Goal: Task Accomplishment & Management: Manage account settings

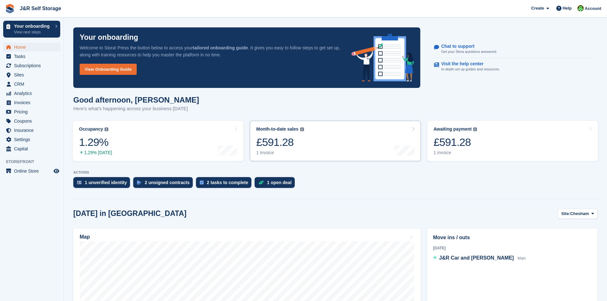
click at [277, 144] on div "£591.28" at bounding box center [279, 142] width 47 height 13
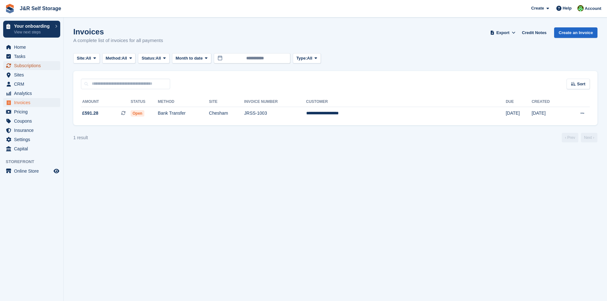
click at [28, 68] on span "Subscriptions" at bounding box center [33, 65] width 38 height 9
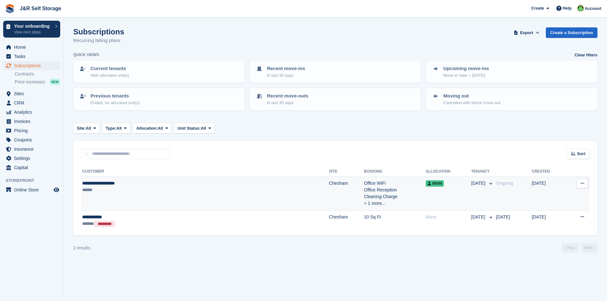
click at [578, 186] on button at bounding box center [582, 184] width 12 height 10
click at [559, 192] on p "View customer" at bounding box center [557, 196] width 55 height 8
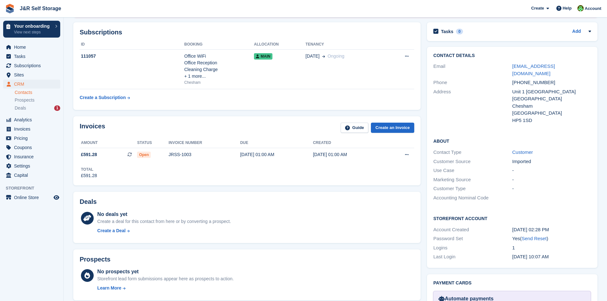
scroll to position [32, 0]
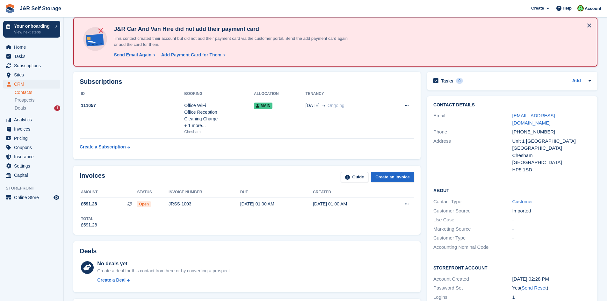
click at [102, 81] on h2 "Subscriptions" at bounding box center [247, 81] width 334 height 7
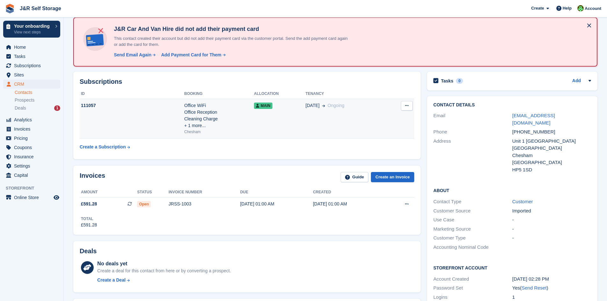
click at [87, 104] on div "111057" at bounding box center [132, 105] width 104 height 7
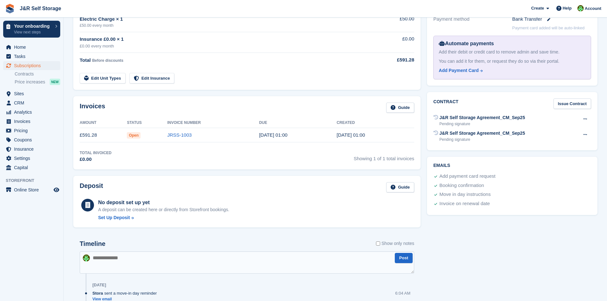
scroll to position [191, 0]
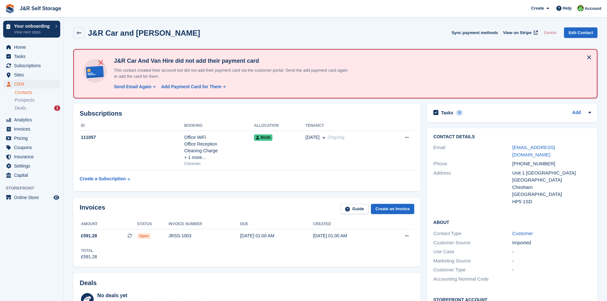
scroll to position [32, 0]
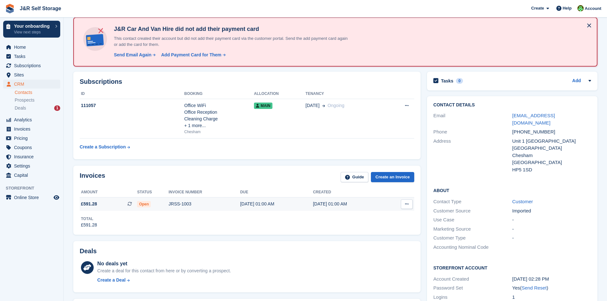
click at [128, 202] on icon at bounding box center [129, 204] width 4 height 4
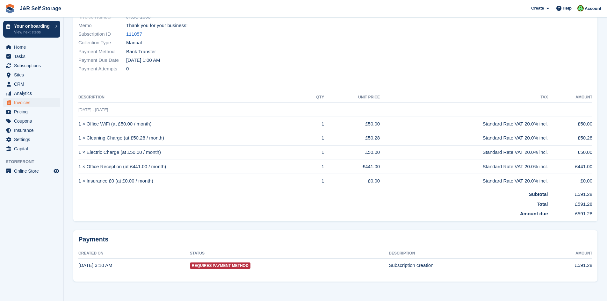
scroll to position [94, 0]
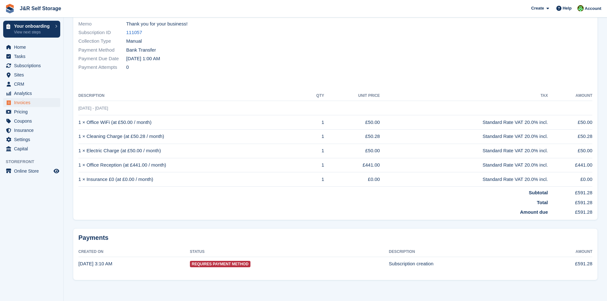
click at [218, 265] on span "Requires Payment Method" at bounding box center [220, 264] width 61 height 6
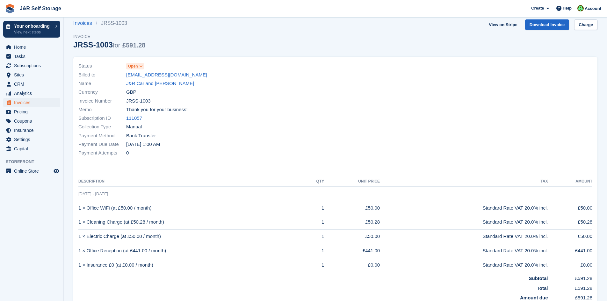
scroll to position [0, 0]
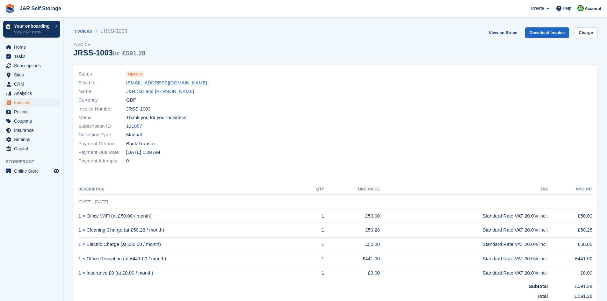
click at [135, 74] on span "Open" at bounding box center [133, 74] width 10 height 6
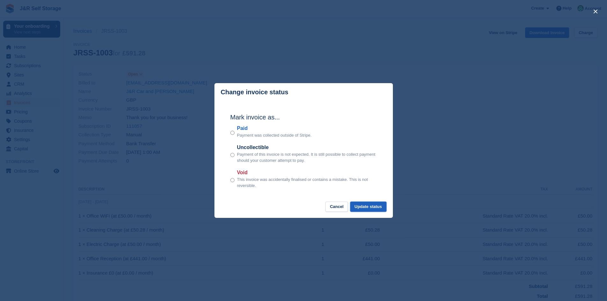
click at [369, 207] on button "Update status" at bounding box center [368, 207] width 36 height 11
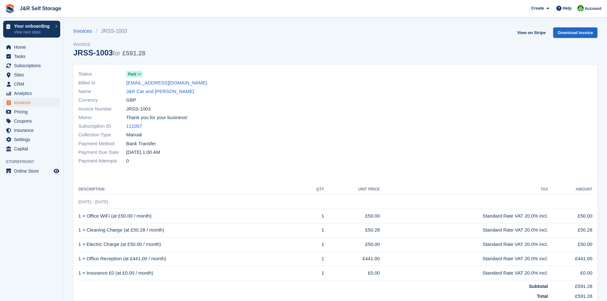
click at [88, 117] on span "Memo" at bounding box center [102, 117] width 48 height 7
click at [145, 94] on link "J&R Car and [PERSON_NAME]" at bounding box center [160, 91] width 68 height 7
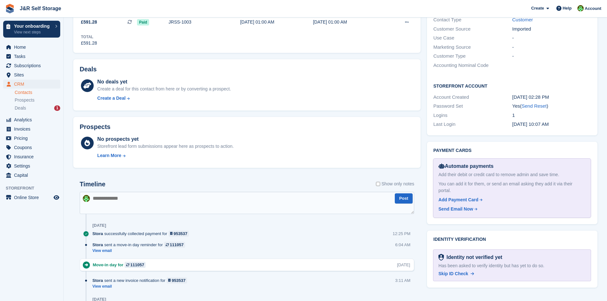
scroll to position [223, 0]
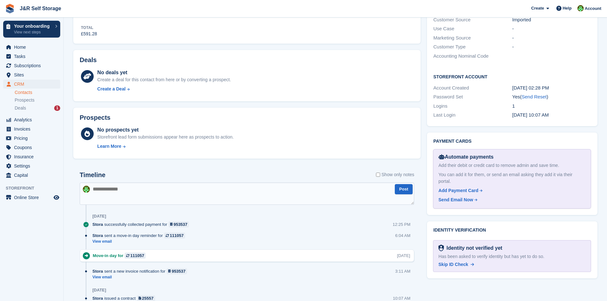
click at [127, 188] on textarea at bounding box center [247, 194] width 334 height 22
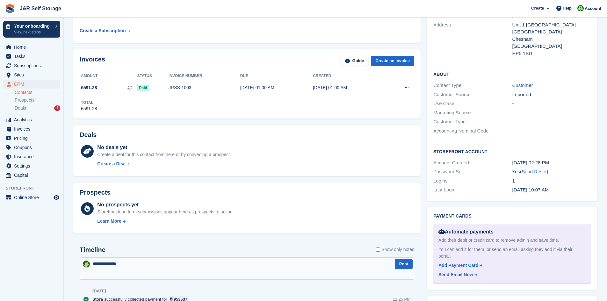
scroll to position [159, 0]
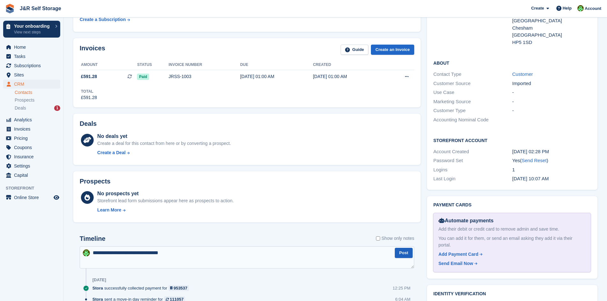
type textarea "**********"
click at [399, 255] on button "Post" at bounding box center [404, 253] width 18 height 11
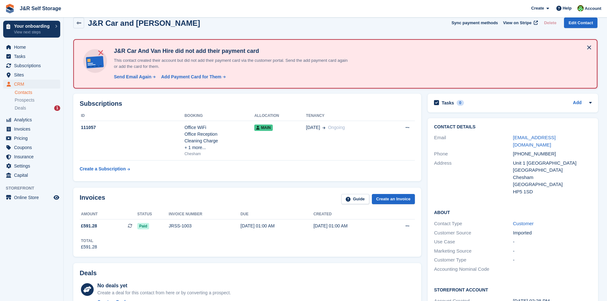
scroll to position [0, 0]
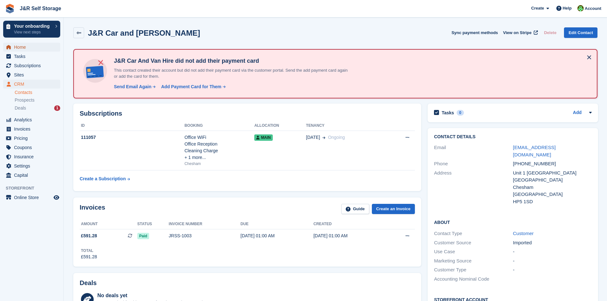
click at [29, 49] on span "Home" at bounding box center [33, 47] width 38 height 9
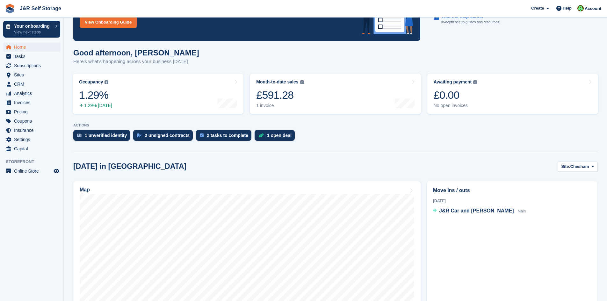
scroll to position [64, 0]
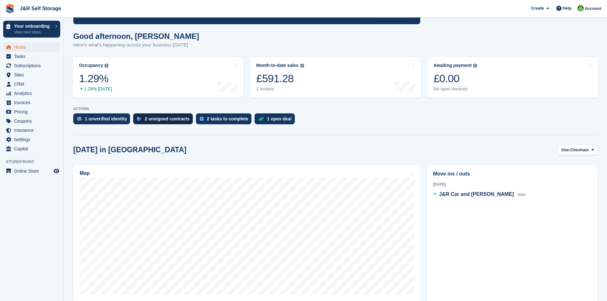
click at [154, 119] on div "2 unsigned contracts" at bounding box center [167, 118] width 45 height 5
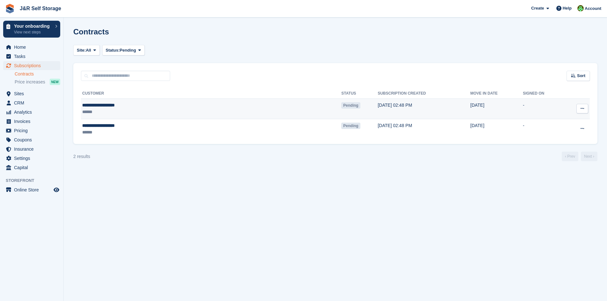
click at [586, 111] on button at bounding box center [582, 109] width 12 height 10
click at [557, 140] on p "Void contract" at bounding box center [557, 137] width 55 height 8
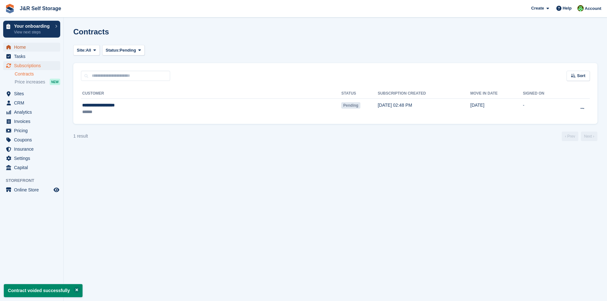
click at [19, 47] on span "Home" at bounding box center [33, 47] width 38 height 9
